Goal: Navigation & Orientation: Find specific page/section

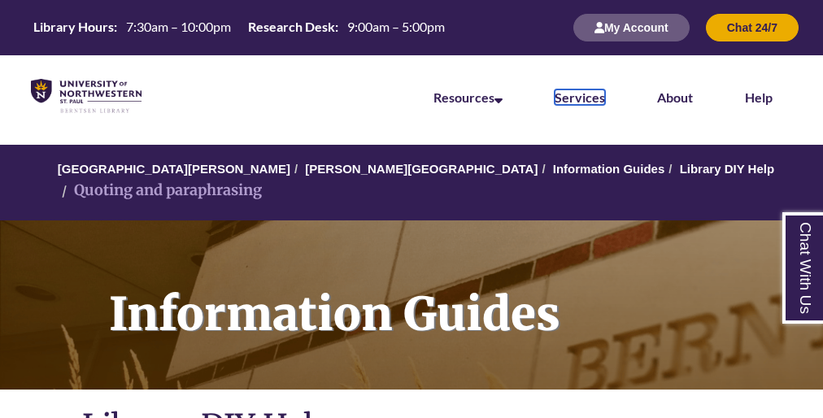
click at [602, 96] on link "Services" at bounding box center [579, 96] width 50 height 15
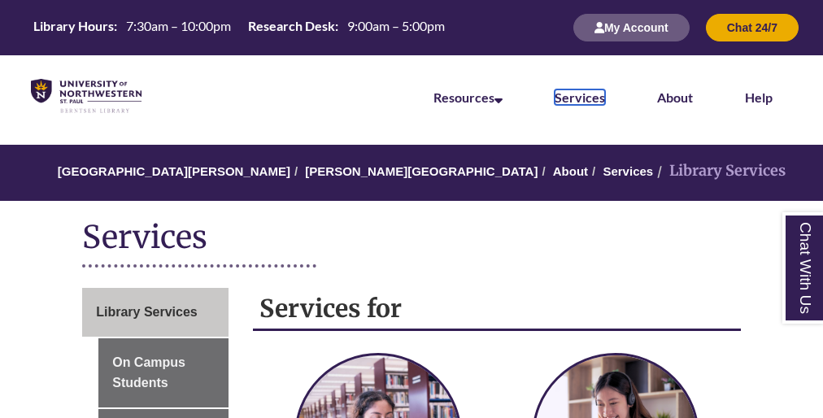
click at [602, 96] on link "Services" at bounding box center [579, 96] width 50 height 15
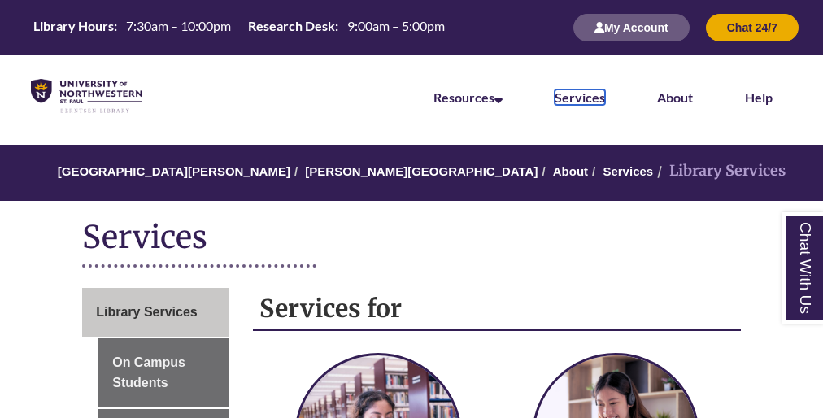
click at [602, 96] on link "Services" at bounding box center [579, 96] width 50 height 15
